Goal: Register for event/course

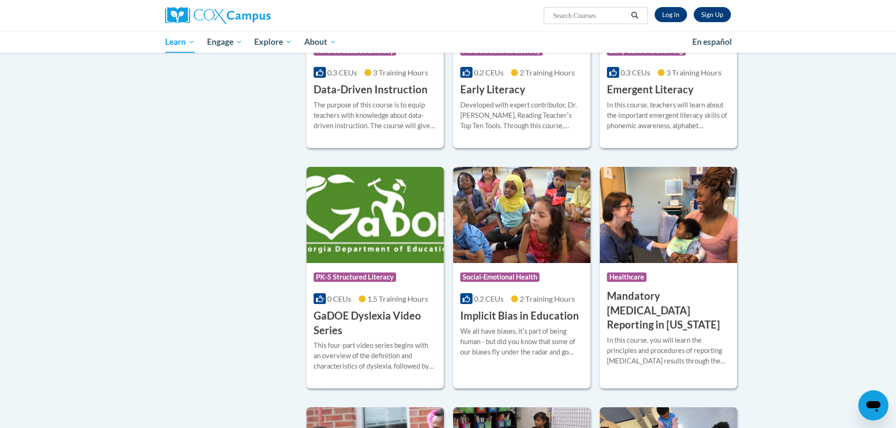
scroll to position [994, 0]
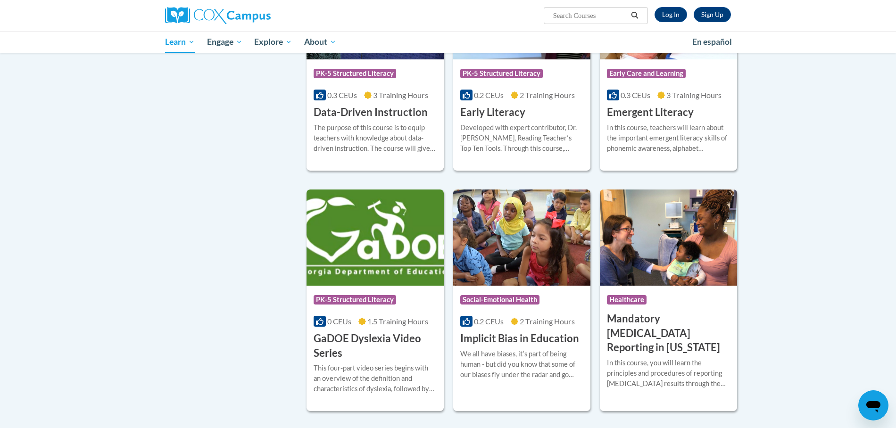
click at [573, 16] on input "Search..." at bounding box center [589, 15] width 75 height 11
type input "structured"
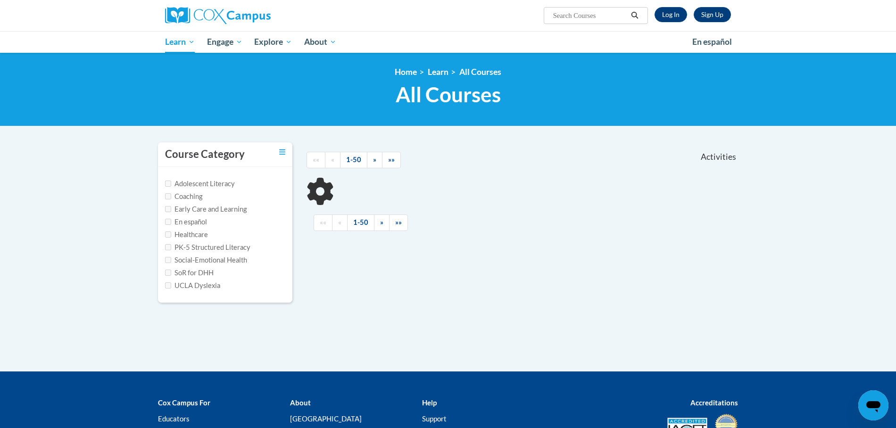
type input "structured"
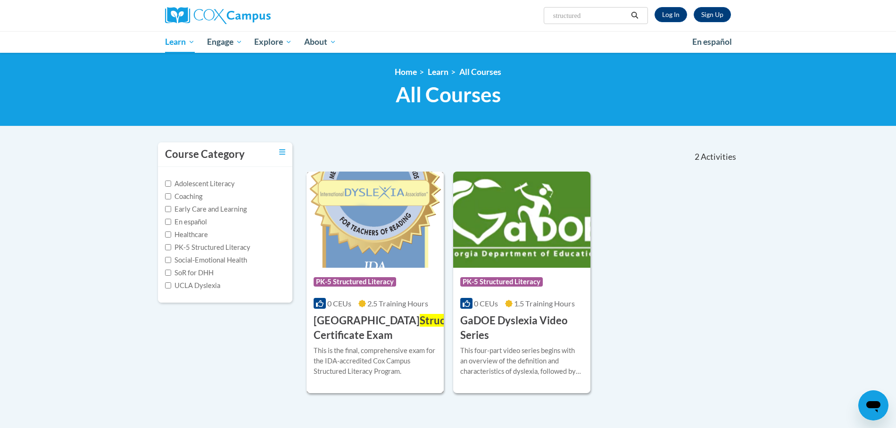
click at [356, 322] on h3 "Cox Campus Structured Literacy Certificate Exam" at bounding box center [412, 328] width 197 height 29
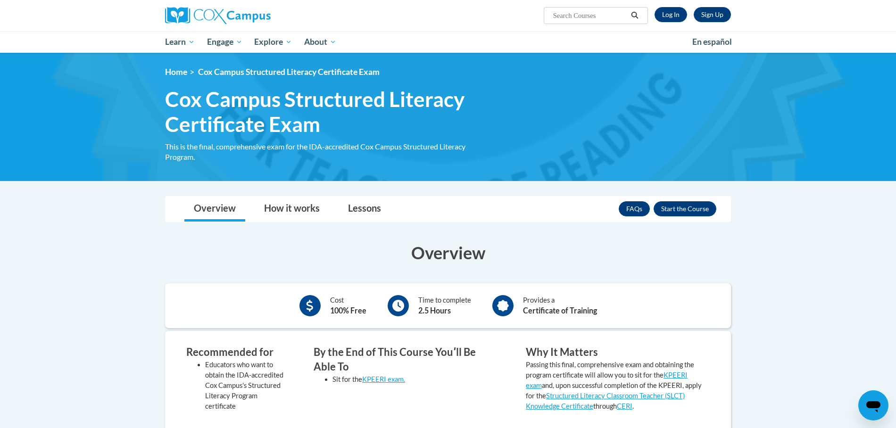
scroll to position [1, 0]
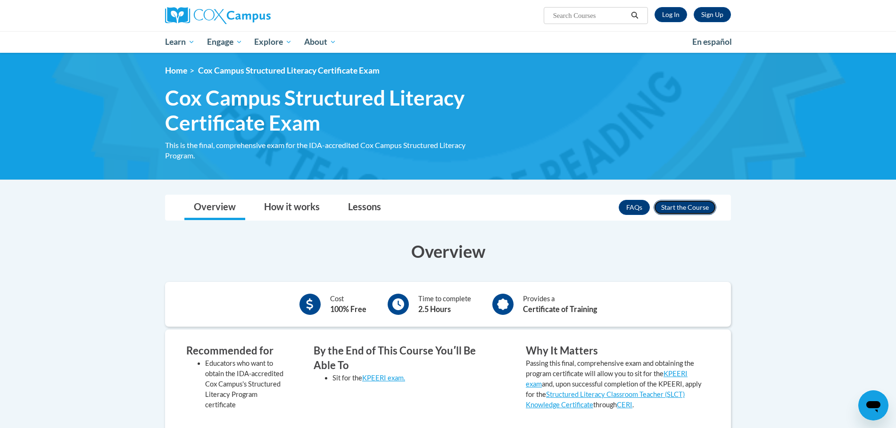
click at [680, 206] on button "Enroll" at bounding box center [685, 207] width 63 height 15
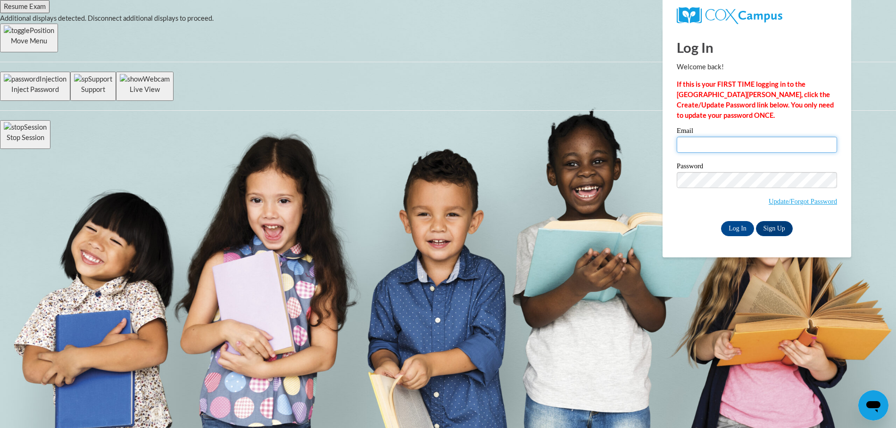
click at [708, 147] on input "Email" at bounding box center [757, 145] width 160 height 16
click at [726, 145] on input "Email" at bounding box center [757, 145] width 160 height 16
type input "jselbe1@ivytech.edu"
click at [730, 227] on input "Log In" at bounding box center [737, 228] width 33 height 15
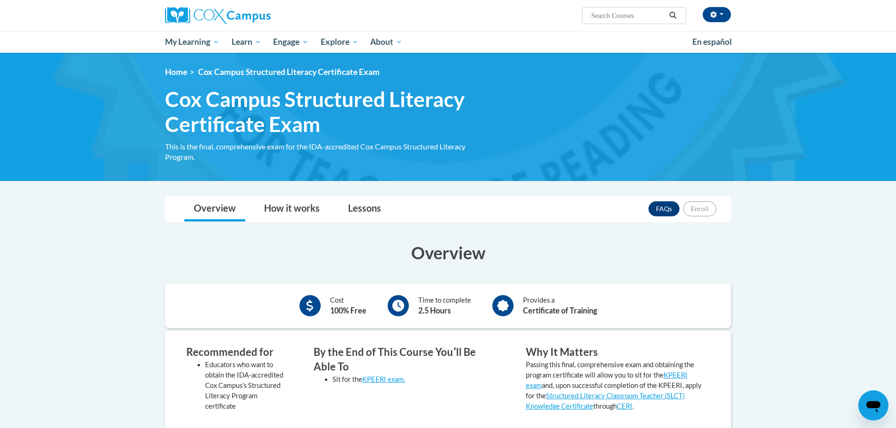
click at [627, 250] on h3 "Overview" at bounding box center [448, 253] width 566 height 24
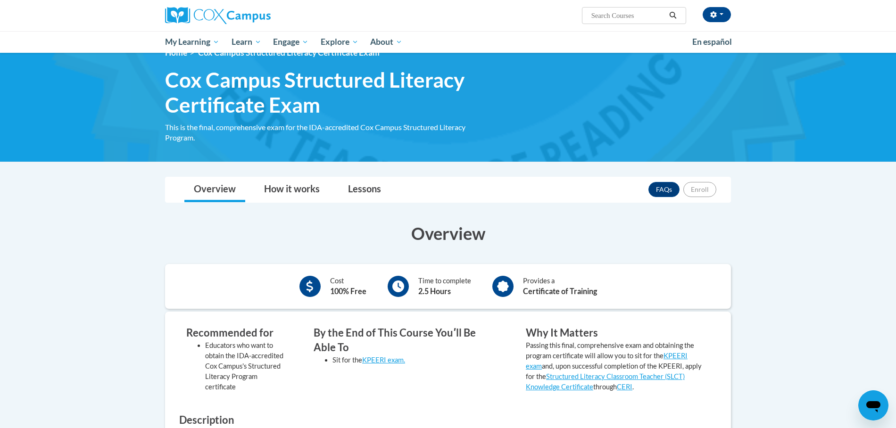
scroll to position [35, 0]
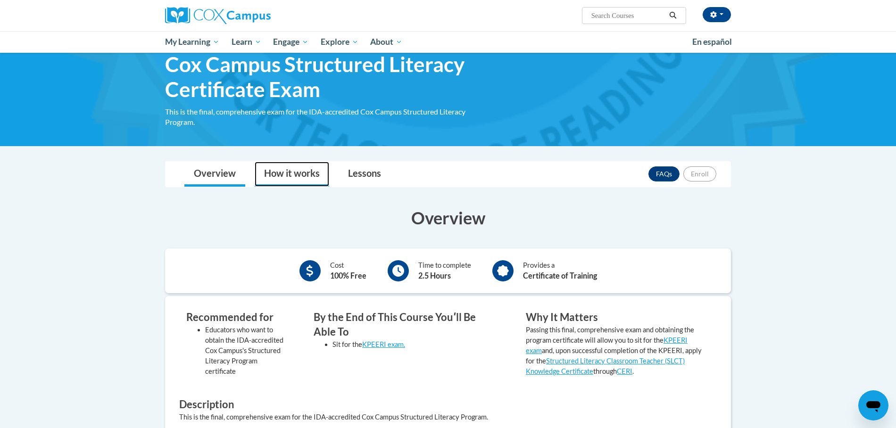
click at [312, 172] on link "How it works" at bounding box center [292, 174] width 74 height 25
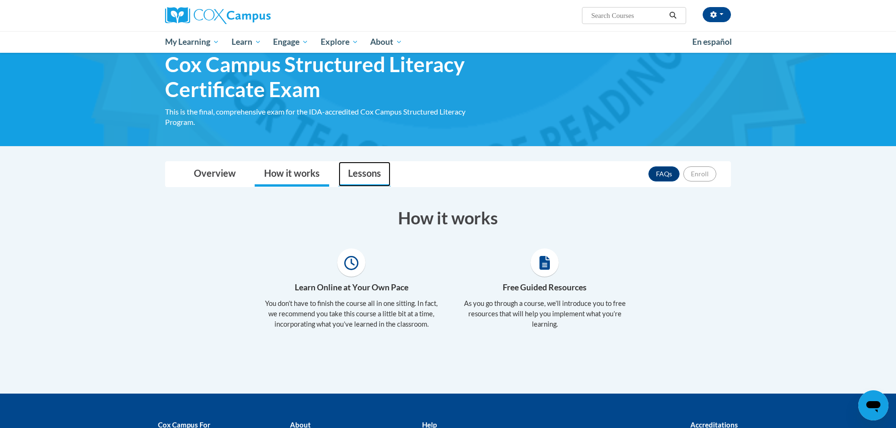
click at [352, 173] on link "Lessons" at bounding box center [365, 174] width 52 height 25
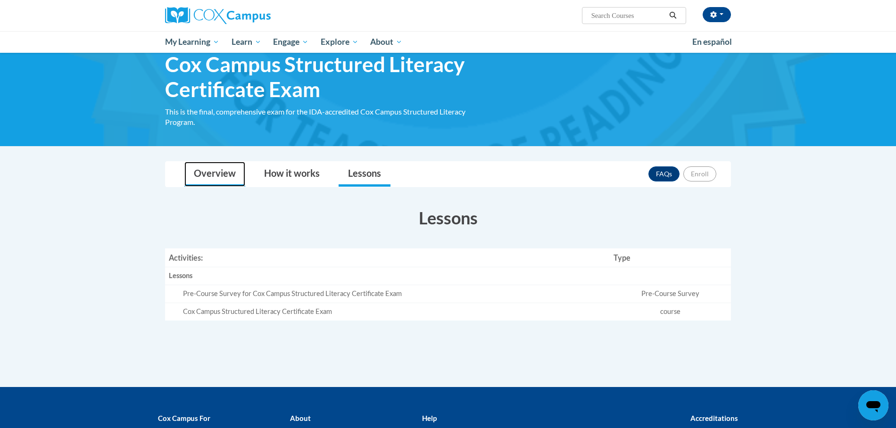
click at [220, 173] on link "Overview" at bounding box center [214, 174] width 61 height 25
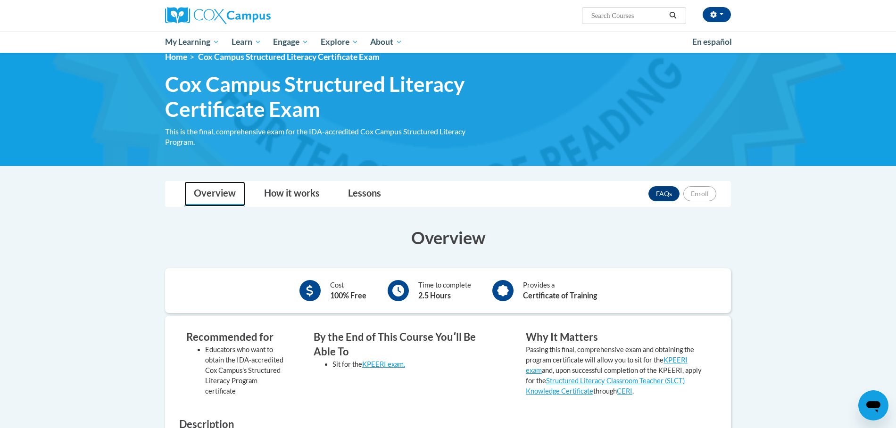
scroll to position [0, 0]
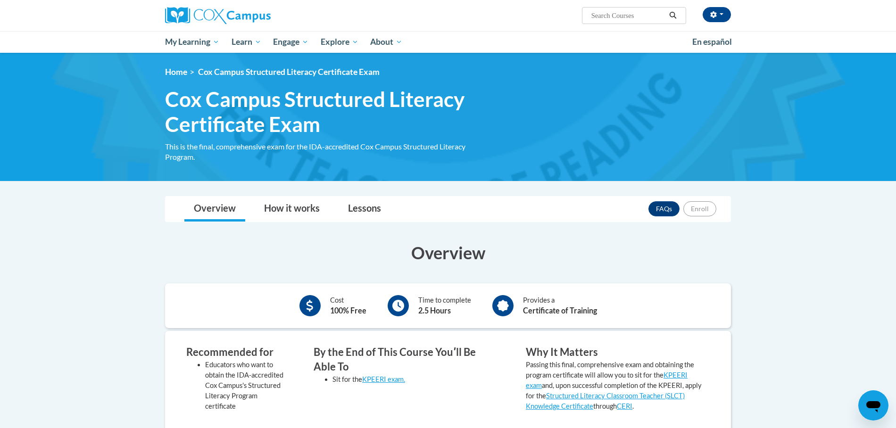
click at [641, 8] on span "Search Search..." at bounding box center [634, 15] width 104 height 17
click at [637, 12] on input "Search..." at bounding box center [627, 15] width 75 height 11
type input "structured"
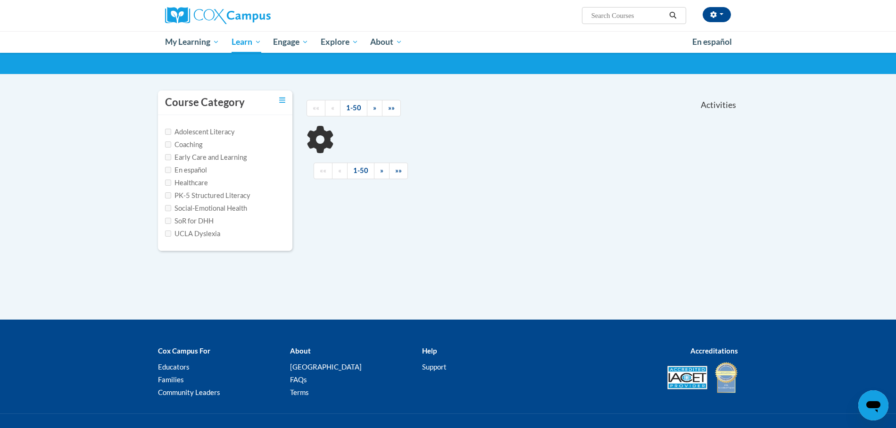
scroll to position [57, 0]
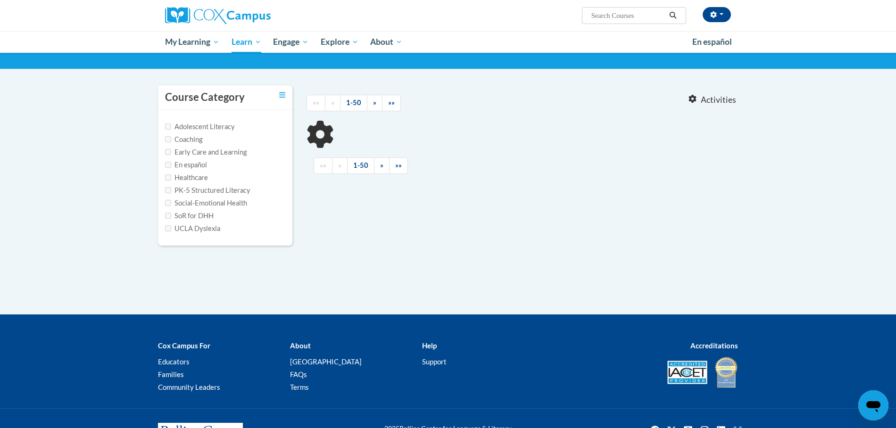
type input "structured"
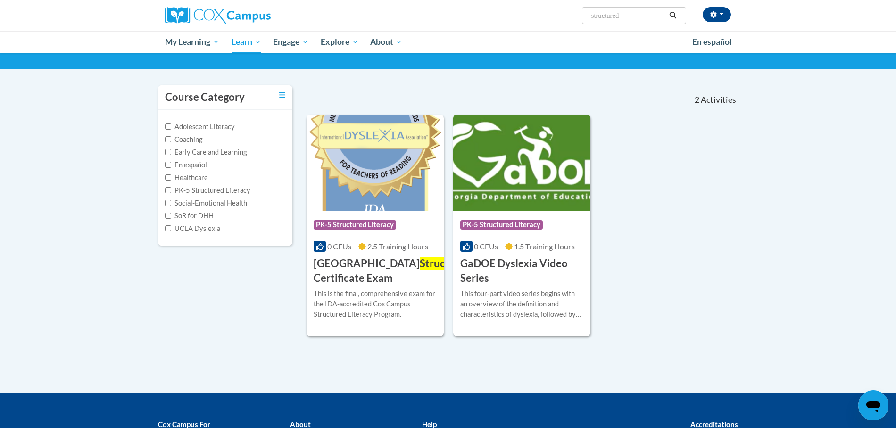
click at [382, 273] on h3 "Cox Campus Structured Literacy Certificate Exam" at bounding box center [412, 270] width 197 height 29
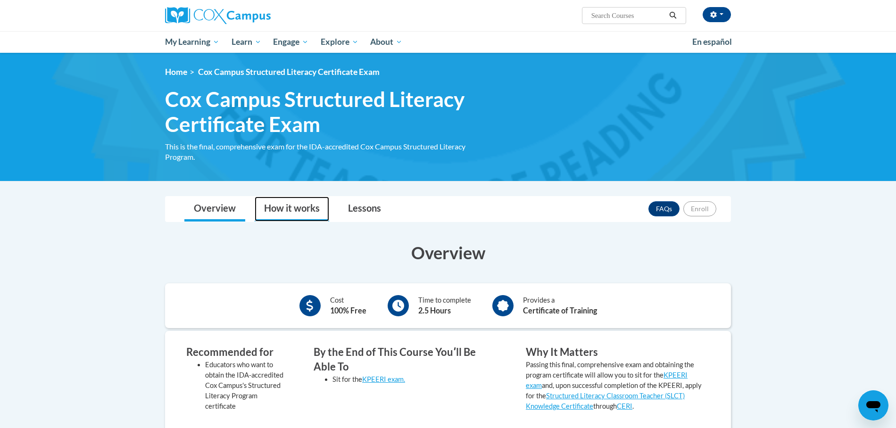
click at [304, 207] on link "How it works" at bounding box center [292, 209] width 74 height 25
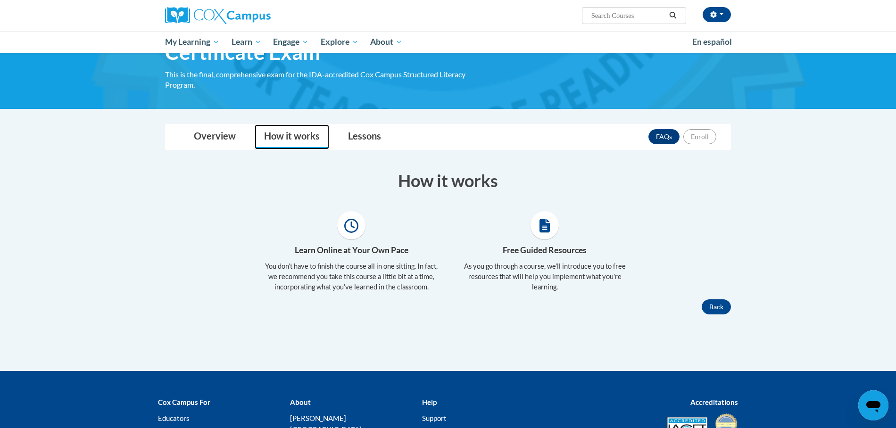
scroll to position [76, 0]
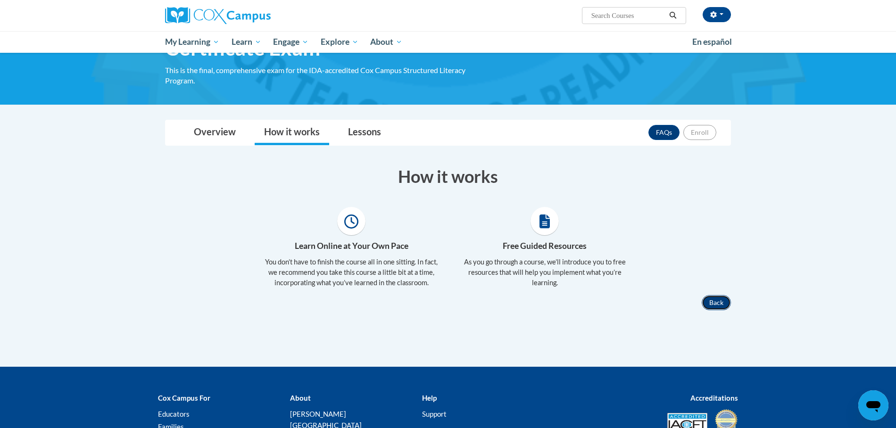
click at [725, 299] on button "Back" at bounding box center [716, 302] width 29 height 15
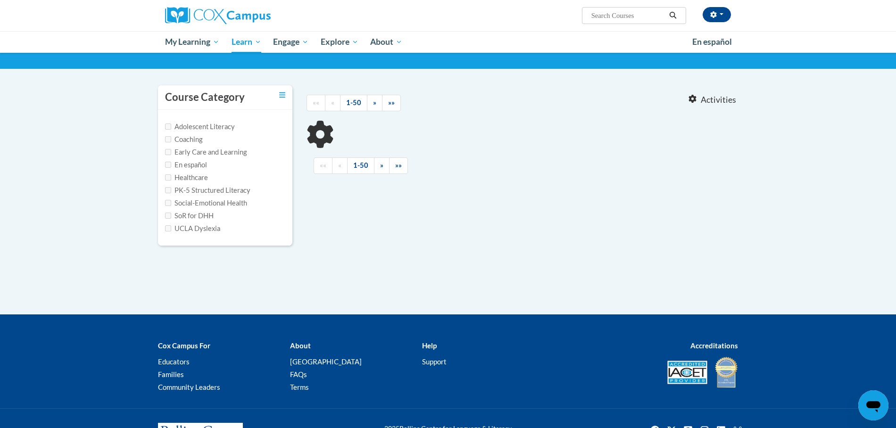
type input "structured"
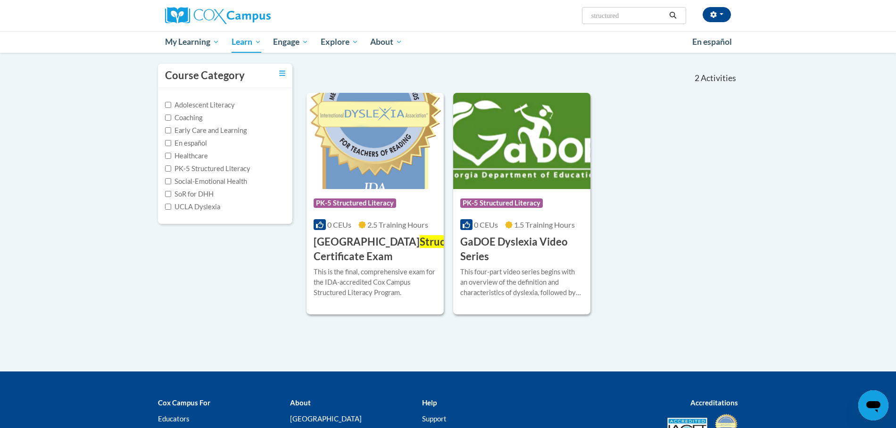
scroll to position [80, 0]
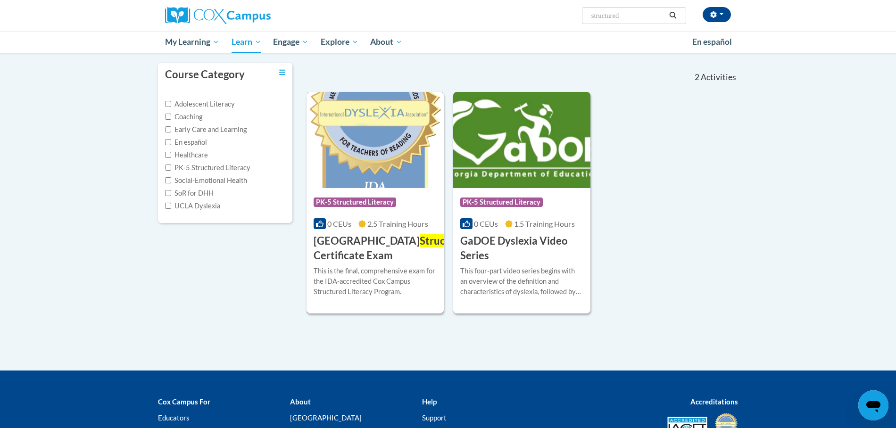
click at [372, 241] on h3 "Cox Campus Structured Literacy Certificate Exam" at bounding box center [412, 248] width 197 height 29
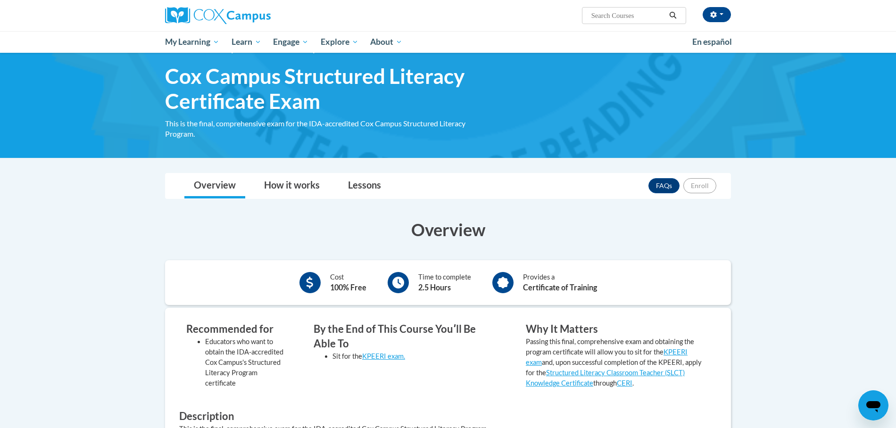
scroll to position [25, 0]
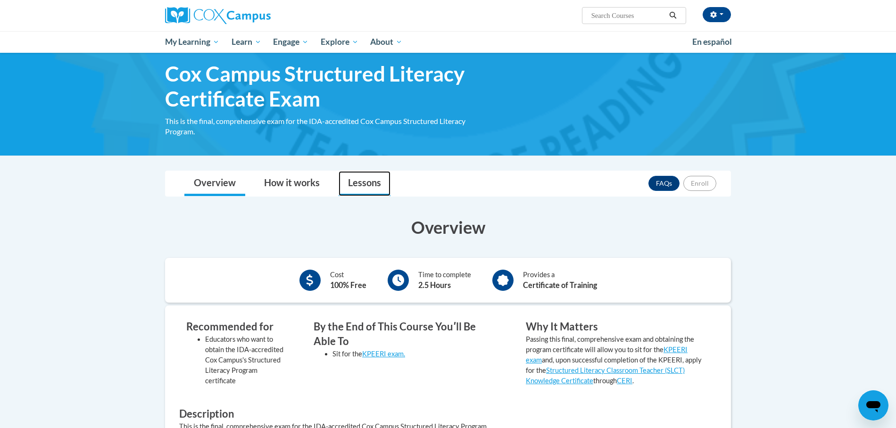
click at [360, 182] on link "Lessons" at bounding box center [365, 183] width 52 height 25
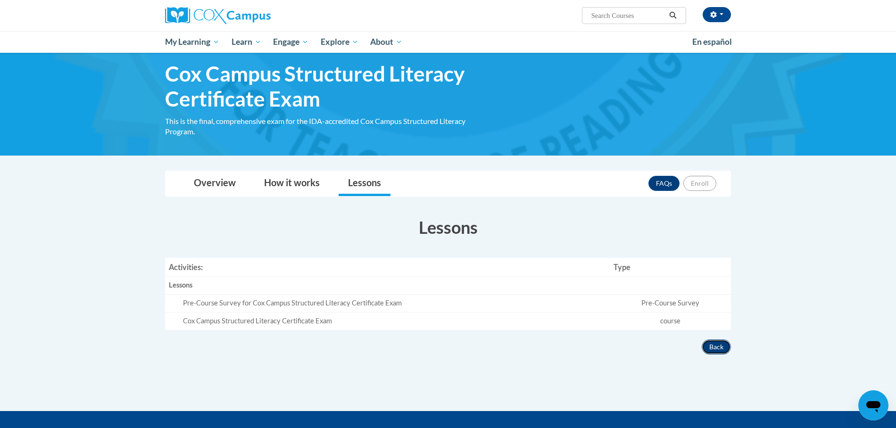
click at [714, 349] on button "Back" at bounding box center [716, 346] width 29 height 15
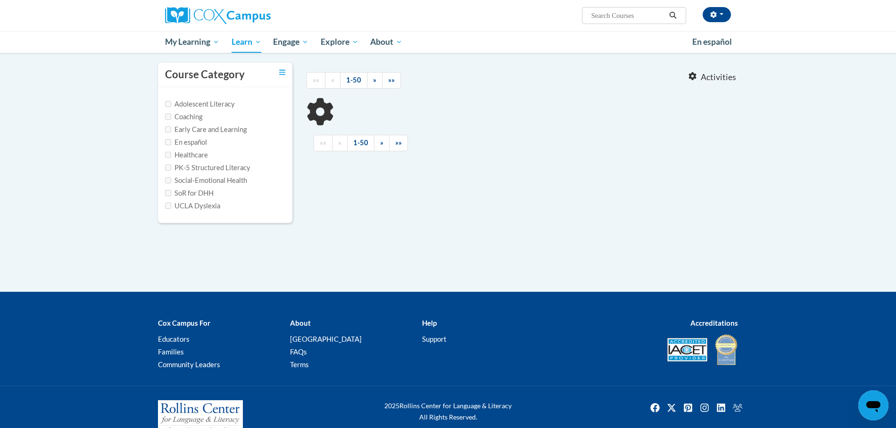
scroll to position [9, 0]
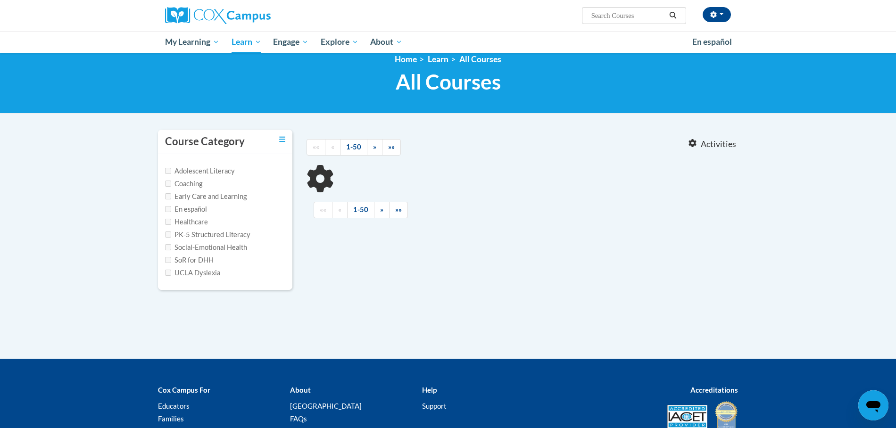
type input "structured"
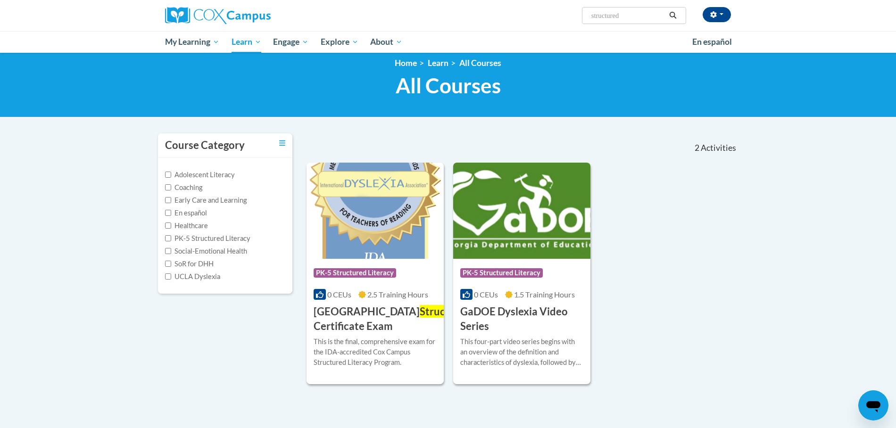
scroll to position [0, 0]
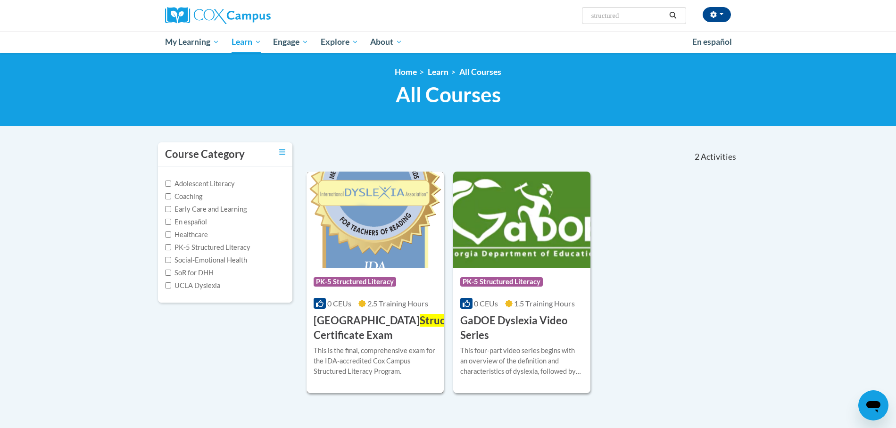
click at [339, 335] on h3 "Cox Campus Structured Literacy Certificate Exam" at bounding box center [412, 328] width 197 height 29
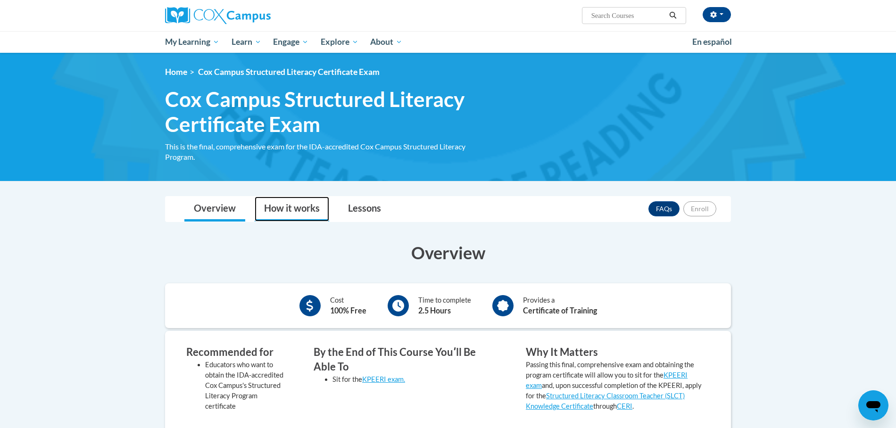
click at [304, 207] on link "How it works" at bounding box center [292, 209] width 74 height 25
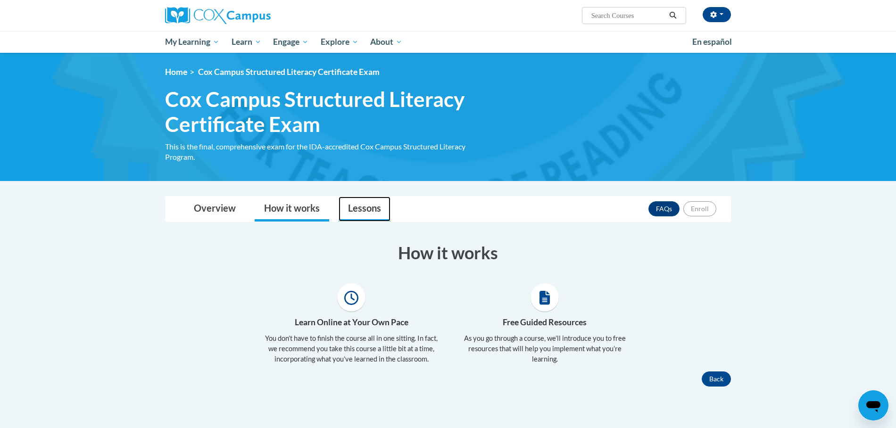
click at [347, 205] on link "Lessons" at bounding box center [365, 209] width 52 height 25
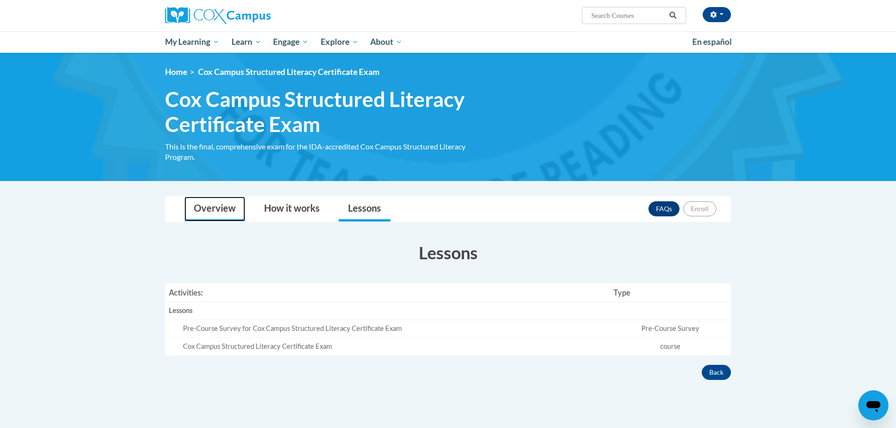
click at [225, 206] on link "Overview" at bounding box center [214, 209] width 61 height 25
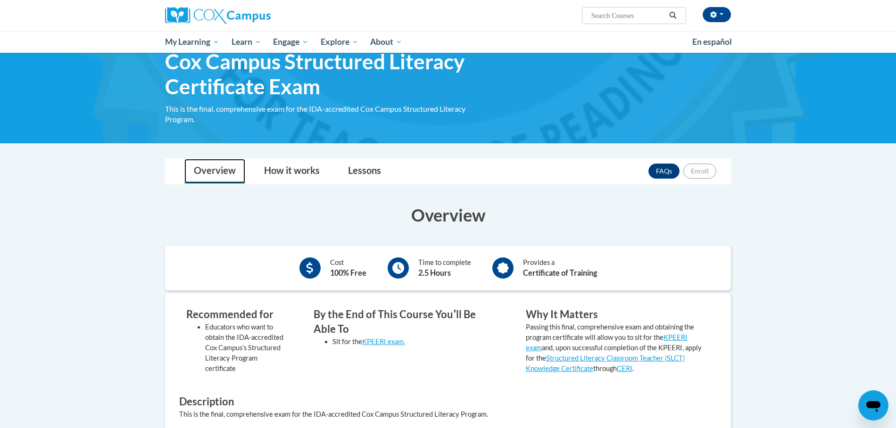
scroll to position [37, 0]
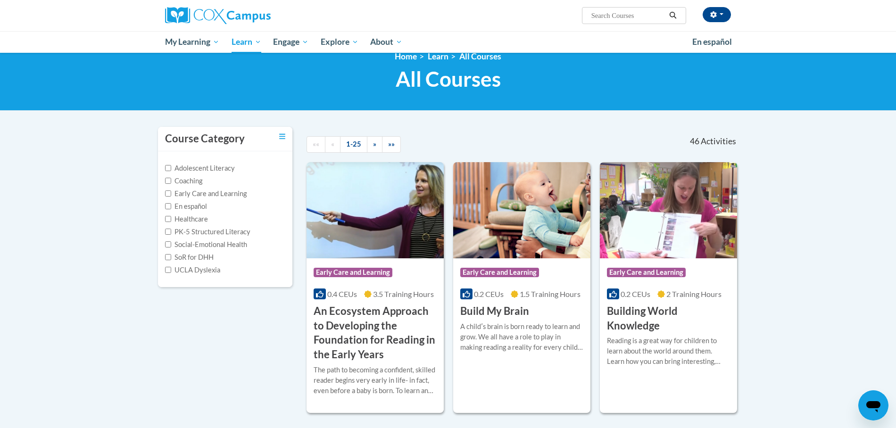
scroll to position [17, 0]
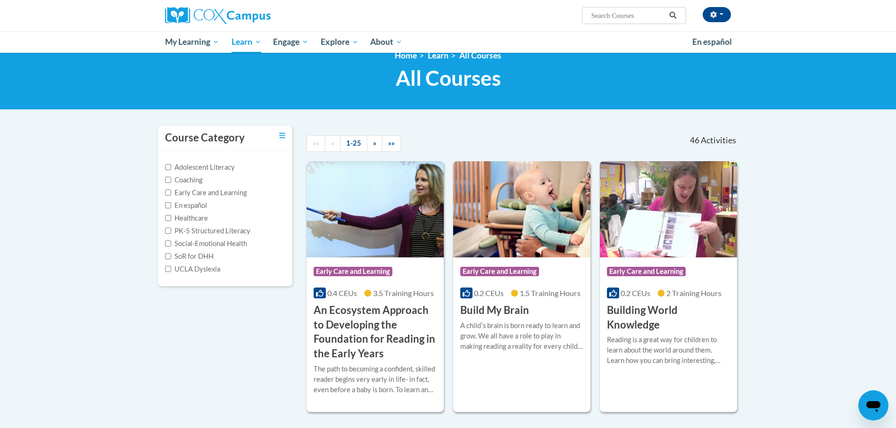
click at [624, 14] on input "Search..." at bounding box center [627, 15] width 75 height 11
type input "structured"
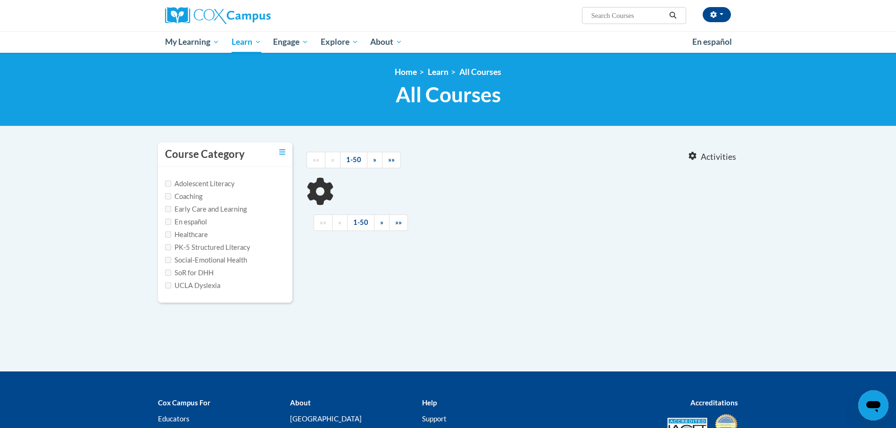
type input "structured"
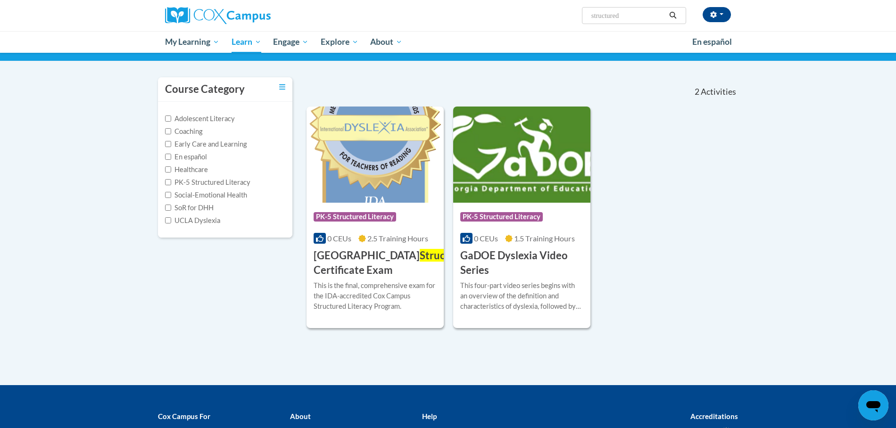
scroll to position [71, 0]
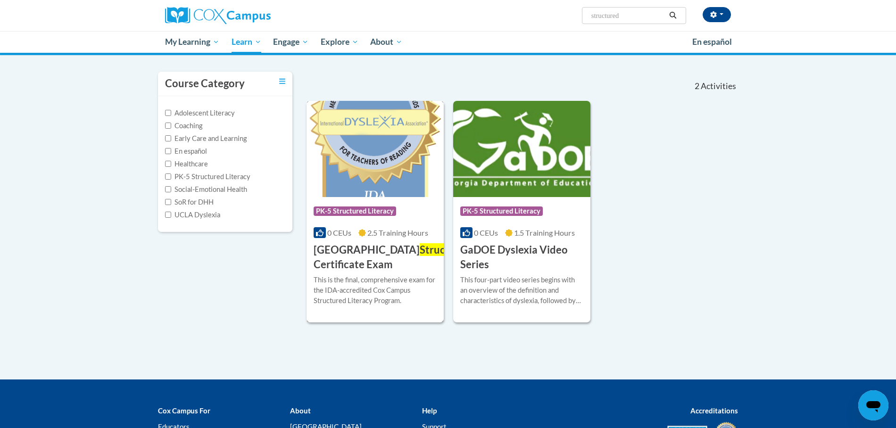
click at [420, 252] on span "Structured" at bounding box center [446, 249] width 52 height 13
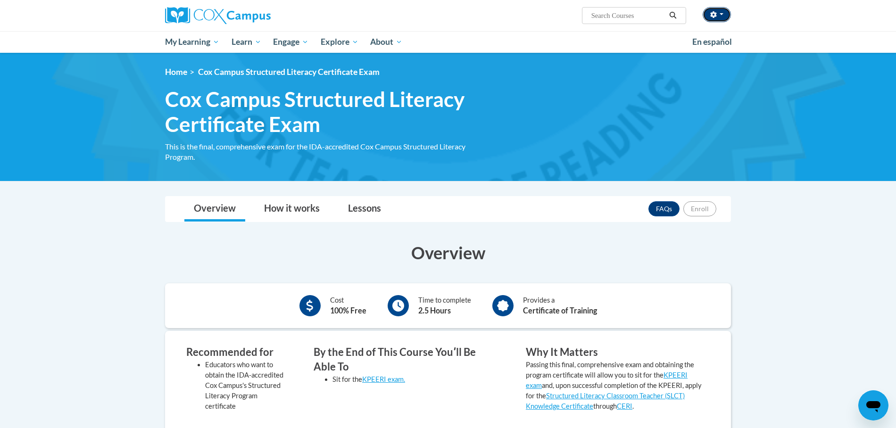
click at [715, 14] on icon "button" at bounding box center [713, 14] width 6 height 7
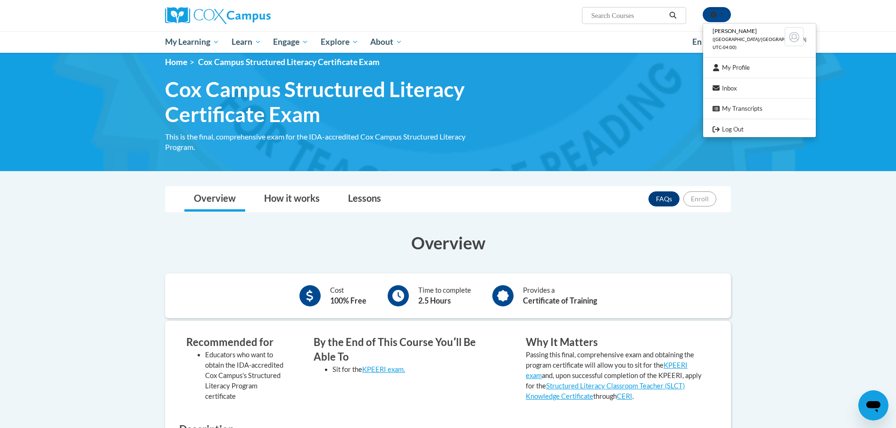
scroll to position [9, 0]
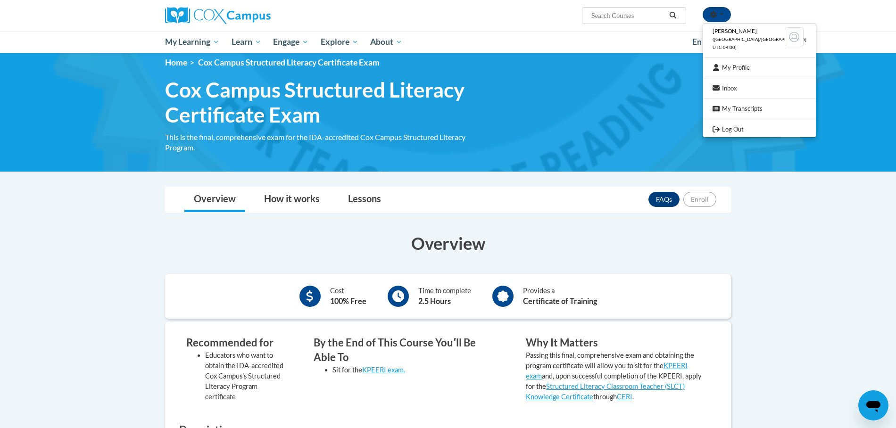
click at [527, 208] on div "Overview How it works Lessons FAQs Enroll" at bounding box center [448, 199] width 551 height 25
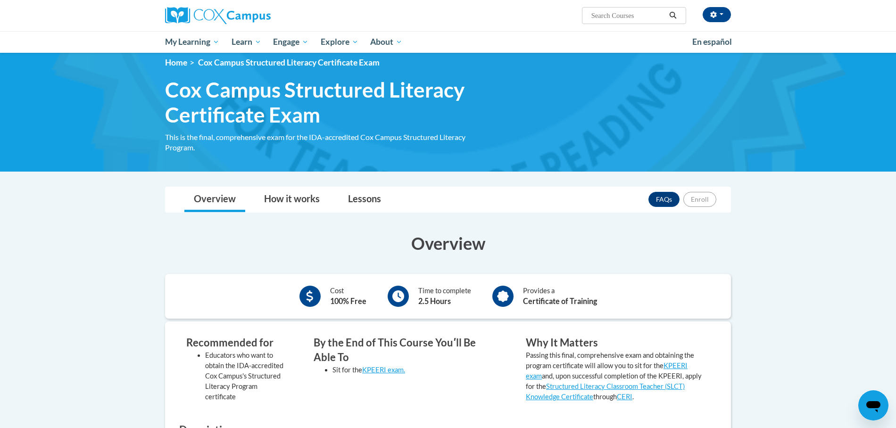
drag, startPoint x: 311, startPoint y: 113, endPoint x: 316, endPoint y: 115, distance: 5.4
click at [311, 113] on span "Cox Campus Structured Literacy Certificate Exam" at bounding box center [327, 102] width 325 height 50
click at [324, 118] on span "Cox Campus Structured Literacy Certificate Exam" at bounding box center [327, 102] width 325 height 50
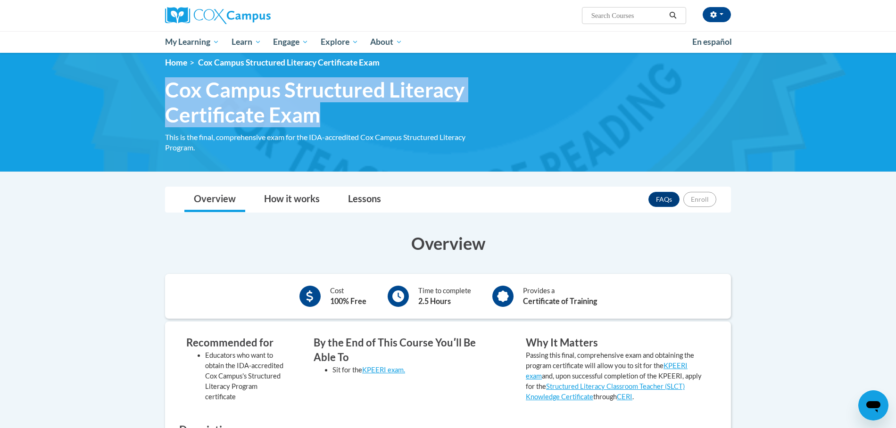
drag, startPoint x: 323, startPoint y: 118, endPoint x: 183, endPoint y: 92, distance: 142.4
click at [167, 92] on span "Cox Campus Structured Literacy Certificate Exam" at bounding box center [327, 102] width 325 height 50
copy span "Cox Campus Structured Literacy Certificate Exam"
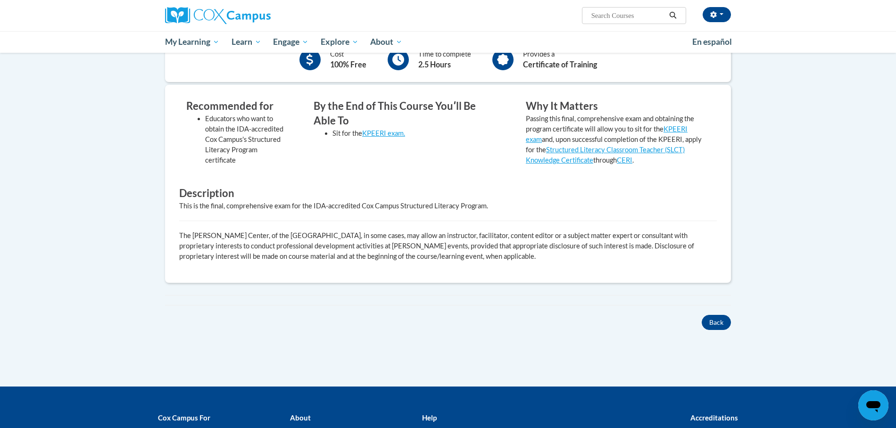
scroll to position [359, 0]
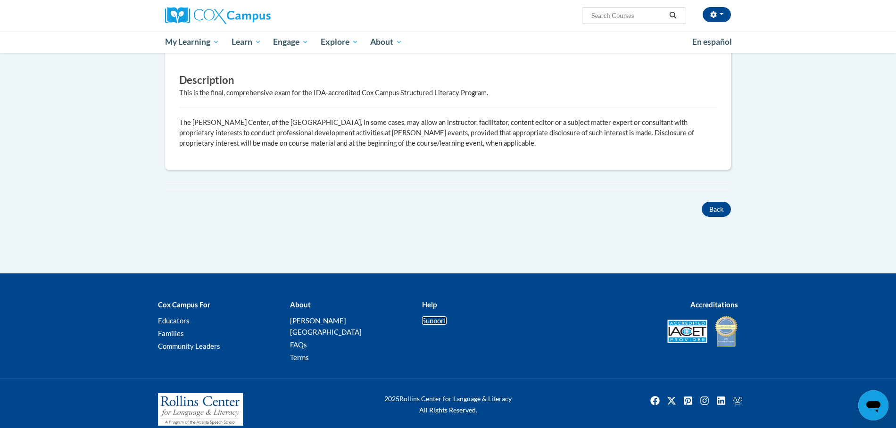
click at [431, 320] on link "Support" at bounding box center [434, 320] width 25 height 8
